Goal: Transaction & Acquisition: Subscribe to service/newsletter

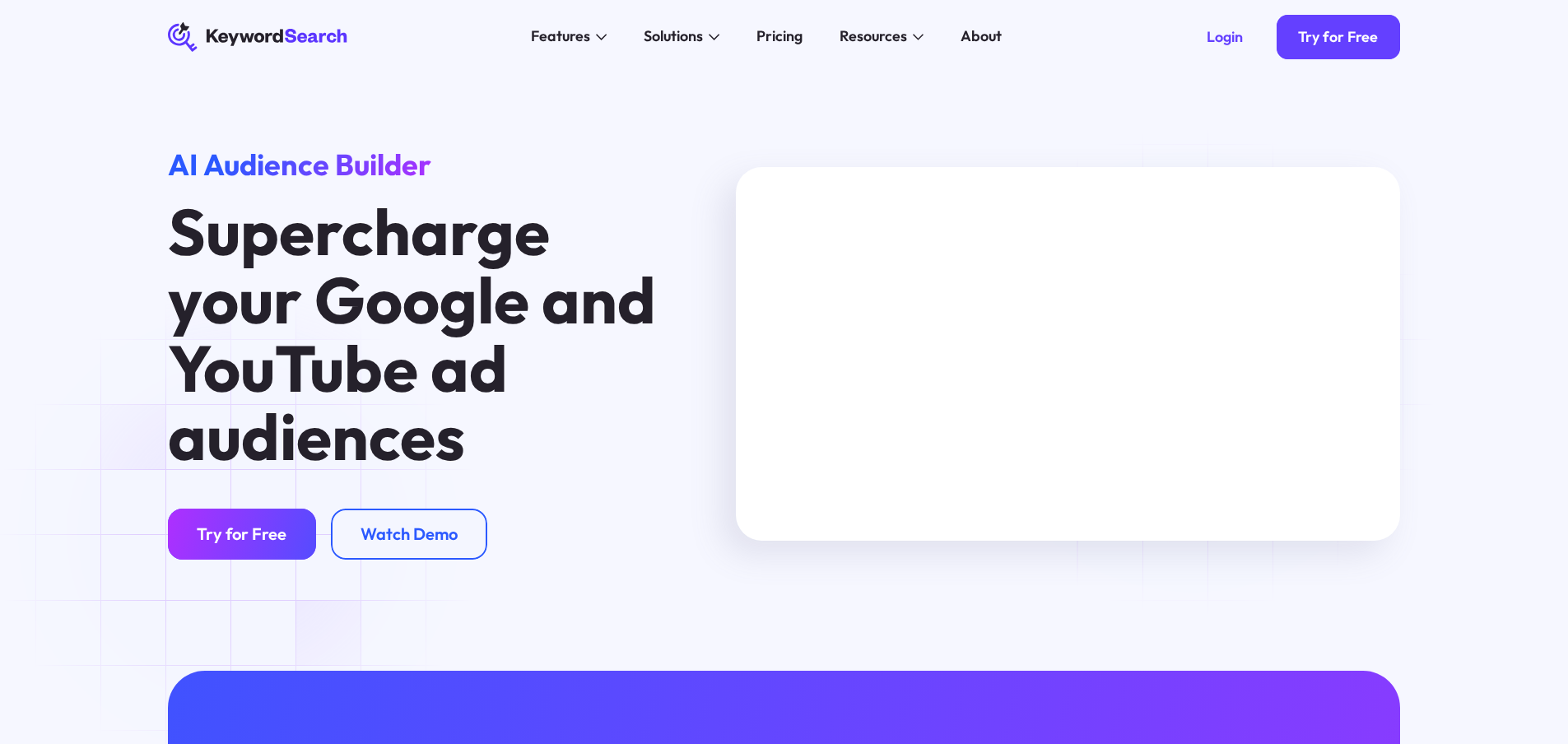
click at [241, 542] on div "Try for Free" at bounding box center [241, 533] width 90 height 20
